Goal: Information Seeking & Learning: Learn about a topic

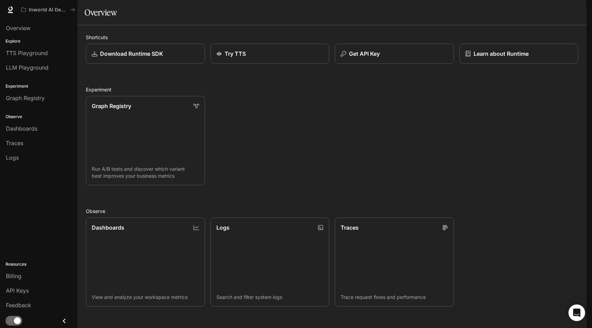
click at [579, 9] on img "button" at bounding box center [577, 10] width 10 height 10
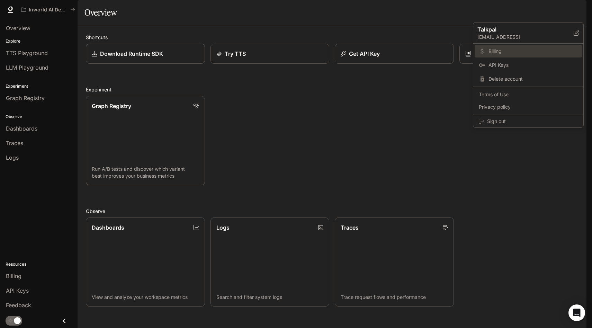
click at [496, 53] on span "Billing" at bounding box center [533, 51] width 89 height 7
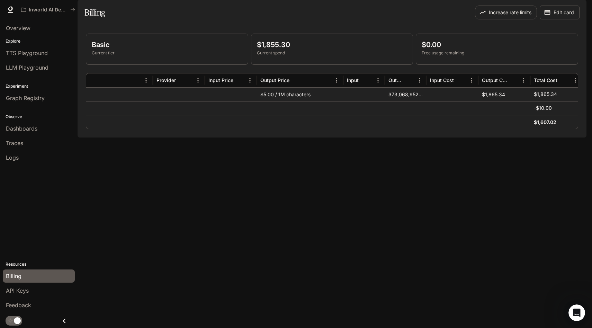
scroll to position [0, 75]
click at [537, 98] on p "$1,865.34" at bounding box center [541, 94] width 23 height 7
click at [539, 126] on h6 "$1,607.02" at bounding box center [541, 122] width 23 height 7
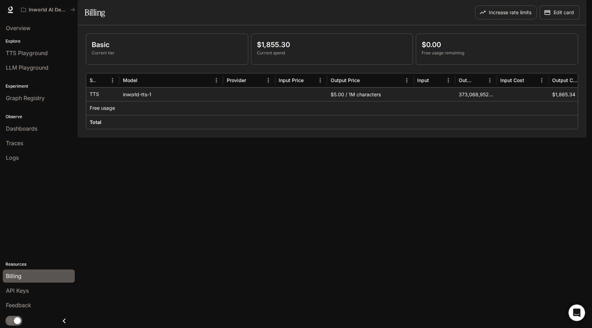
click at [357, 101] on div "$5.00 / 1M characters" at bounding box center [370, 94] width 87 height 14
click at [344, 138] on div "Basic Current tier $1,855.30 Current spend $0.00 Free usage remaining Service M…" at bounding box center [332, 81] width 509 height 112
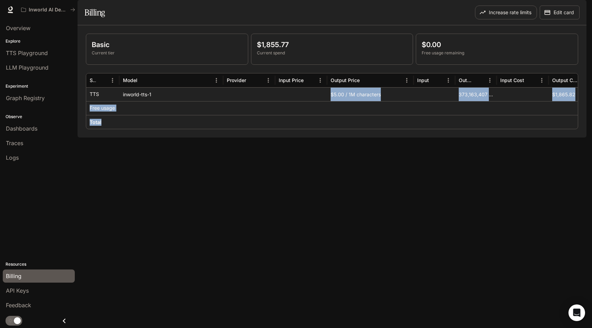
drag, startPoint x: 329, startPoint y: 141, endPoint x: 271, endPoint y: 107, distance: 67.4
click at [271, 107] on div "TTS inworld-tts-1 $5.00 / 1M characters 373,163,407 characters $1,865.82 $1,865…" at bounding box center [369, 108] width 567 height 42
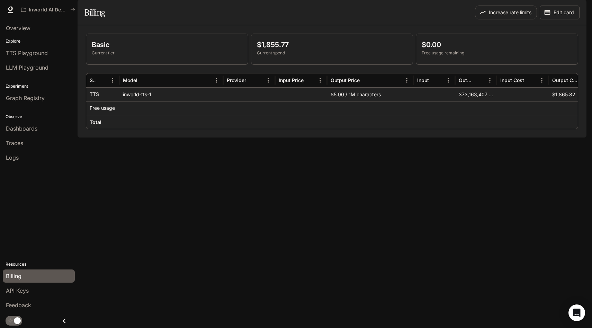
click at [277, 129] on div at bounding box center [301, 122] width 52 height 14
click at [476, 101] on div "373,163,407 characters" at bounding box center [476, 94] width 42 height 14
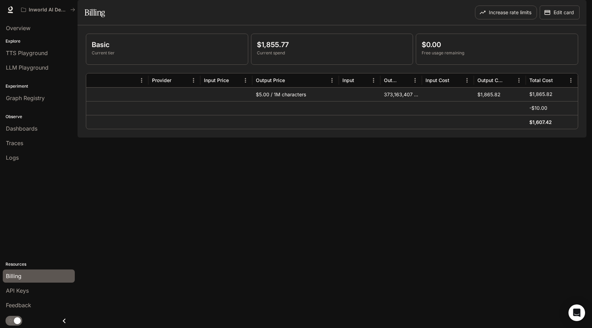
click at [490, 101] on div "$1,865.82" at bounding box center [500, 94] width 52 height 14
click at [395, 101] on div "373,163,407 characters" at bounding box center [402, 94] width 42 height 14
click at [384, 138] on div "Basic Current tier $1,855.77 Current spend $0.00 Free usage remaining Service M…" at bounding box center [332, 81] width 509 height 112
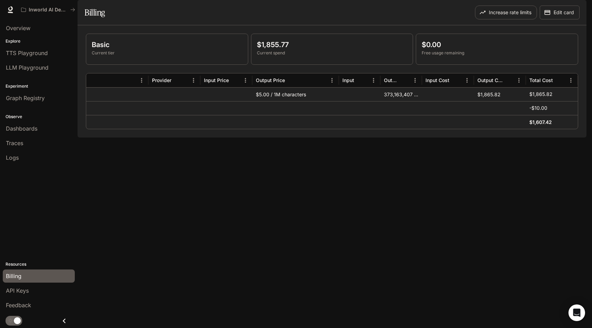
click at [397, 101] on div "373,163,407 characters" at bounding box center [402, 94] width 42 height 14
click at [393, 138] on div "Basic Current tier $1,855.77 Current spend $0.00 Free usage remaining Service M…" at bounding box center [332, 81] width 509 height 112
click at [385, 101] on div "373,163,407 characters" at bounding box center [402, 94] width 42 height 14
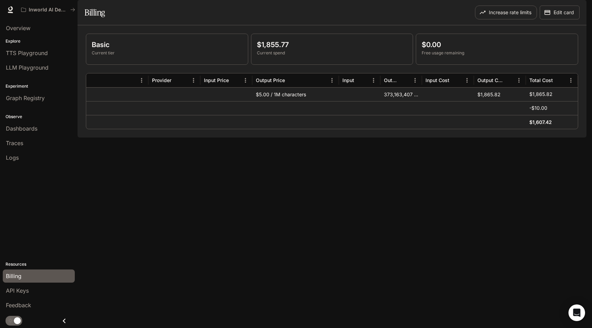
click at [379, 138] on div "Basic Current tier $1,855.77 Current spend $0.00 Free usage remaining Service M…" at bounding box center [332, 81] width 509 height 112
